Goal: Task Accomplishment & Management: Manage account settings

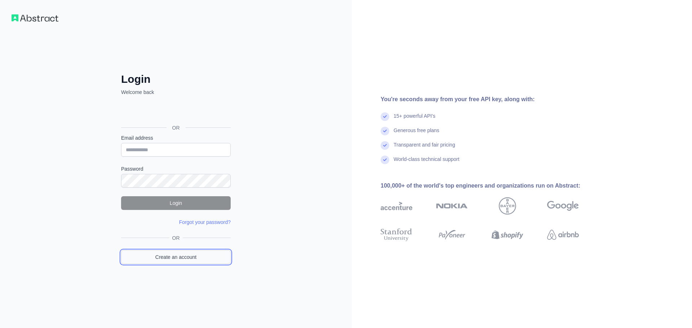
click at [183, 261] on link "Create an account" at bounding box center [176, 258] width 110 height 14
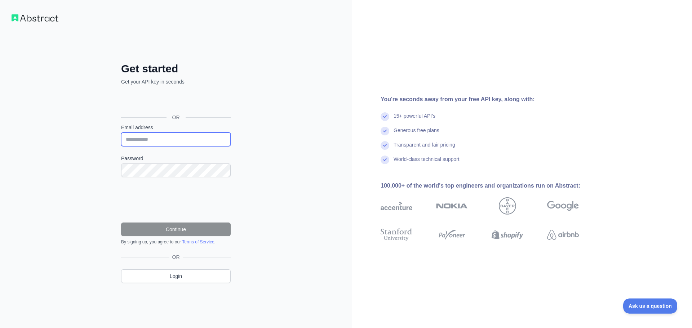
click at [156, 145] on input "Email address" at bounding box center [176, 140] width 110 height 14
click at [147, 142] on input "**********" at bounding box center [176, 140] width 110 height 14
paste input "*******"
type input "**********"
drag, startPoint x: 168, startPoint y: 140, endPoint x: 145, endPoint y: 141, distance: 23.5
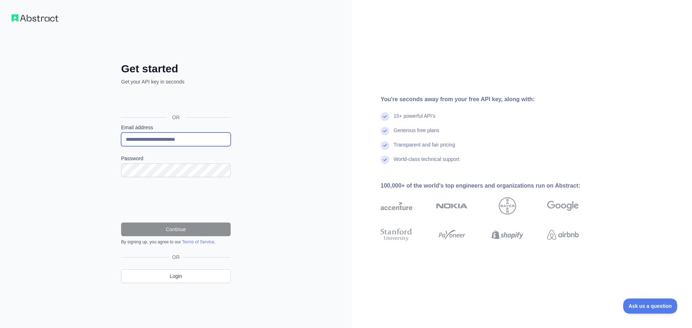
click at [145, 141] on input "**********" at bounding box center [176, 140] width 110 height 14
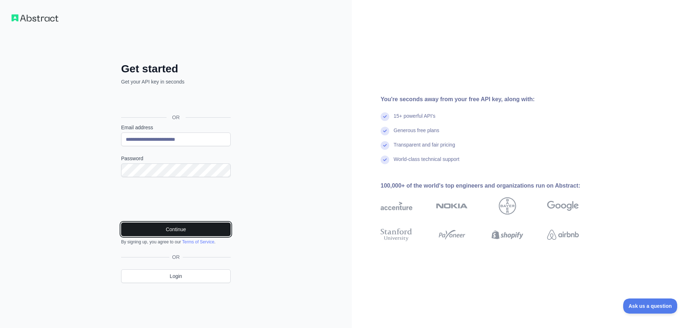
click at [172, 226] on button "Continue" at bounding box center [176, 230] width 110 height 14
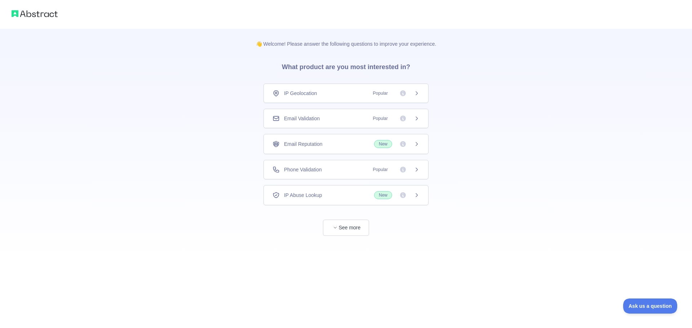
click at [313, 113] on div "Email Validation Popular" at bounding box center [346, 118] width 165 height 19
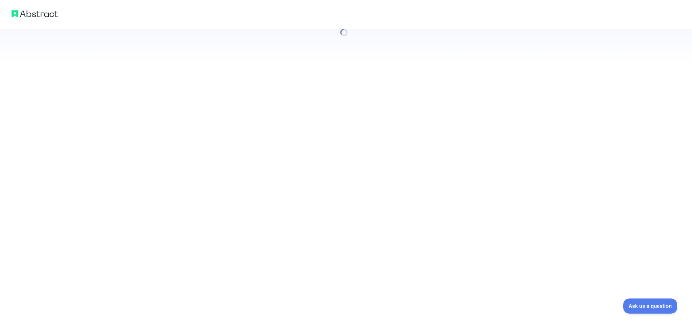
click at [357, 230] on div at bounding box center [346, 164] width 692 height 328
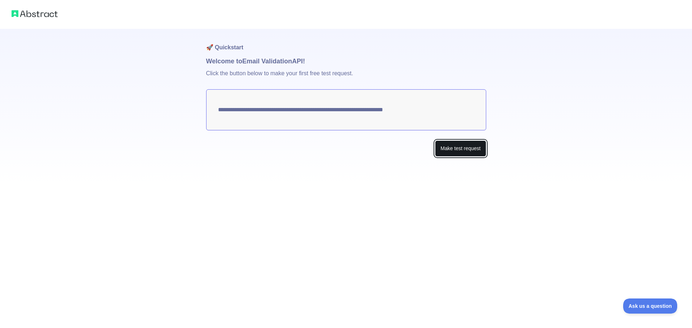
click at [458, 146] on button "Make test request" at bounding box center [460, 149] width 51 height 16
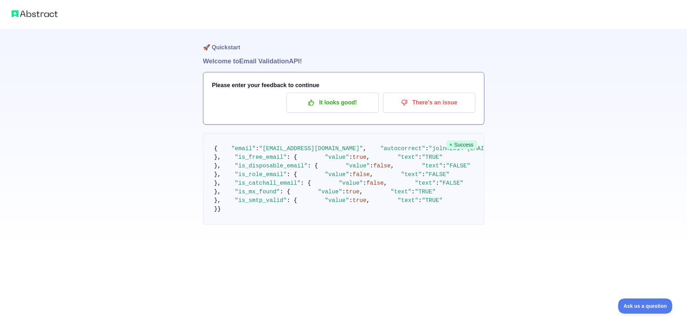
click at [216, 49] on h1 "🚀 Quickstart" at bounding box center [343, 42] width 281 height 27
click at [45, 11] on img at bounding box center [35, 14] width 46 height 10
click at [348, 106] on p "It looks good!" at bounding box center [332, 103] width 81 height 12
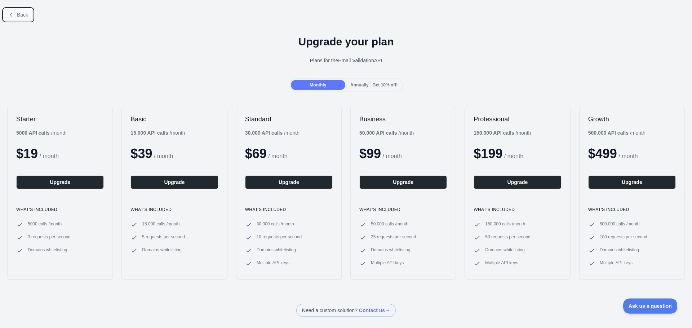
click at [16, 13] on button "Back" at bounding box center [18, 15] width 29 height 12
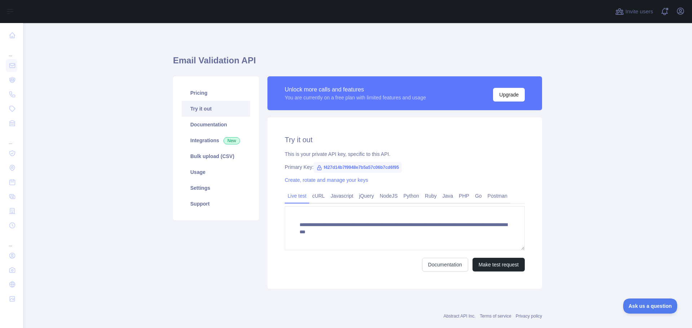
click at [198, 106] on link "Try it out" at bounding box center [216, 109] width 69 height 16
click at [198, 95] on link "Pricing" at bounding box center [216, 93] width 69 height 16
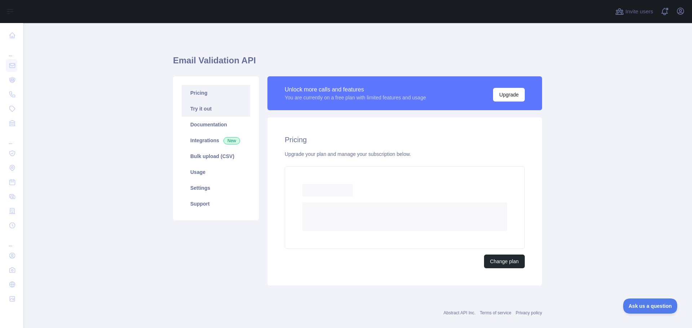
click at [199, 111] on link "Try it out" at bounding box center [216, 109] width 69 height 16
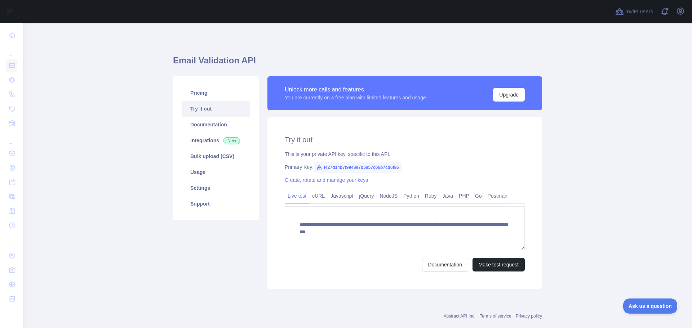
click at [331, 164] on span "f427d14b7f9948e7b5a57c06b7cd6f95" at bounding box center [358, 167] width 88 height 11
click at [330, 167] on span "f427d14b7f9948e7b5a57c06b7cd6f95" at bounding box center [358, 167] width 88 height 11
copy span "f427d14b7f9948e7b5a57c06b7cd6f95"
click at [347, 156] on div "This is your private API key, specific to this API." at bounding box center [405, 154] width 240 height 7
